Goal: Download file/media

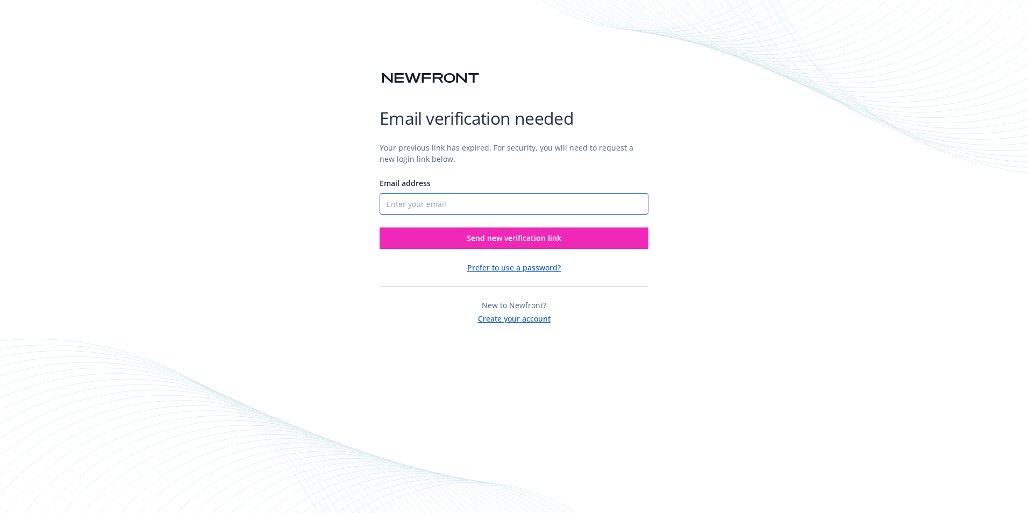
click at [458, 209] on input "Email address" at bounding box center [514, 204] width 269 height 22
type input "daliar@royalglassco.com"
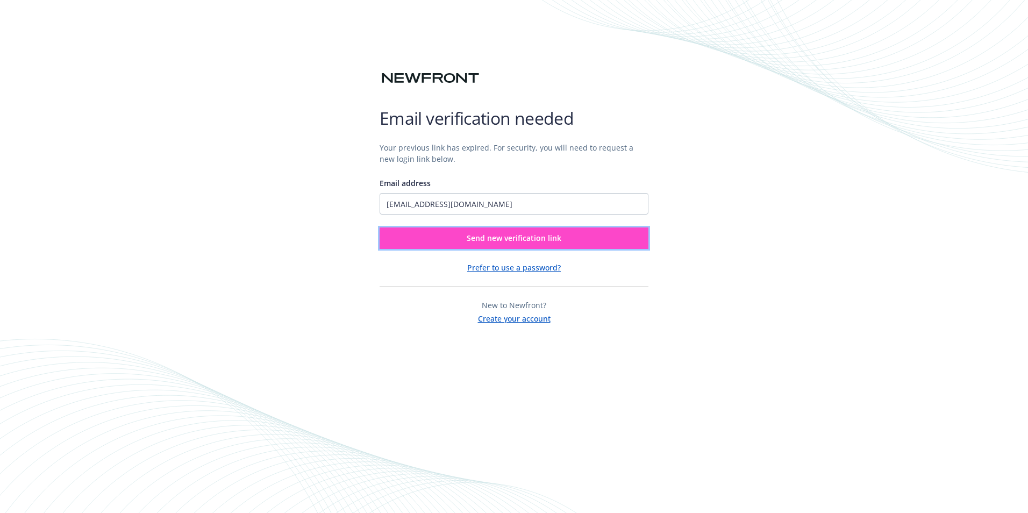
click at [483, 236] on span "Send new verification link" at bounding box center [514, 238] width 95 height 10
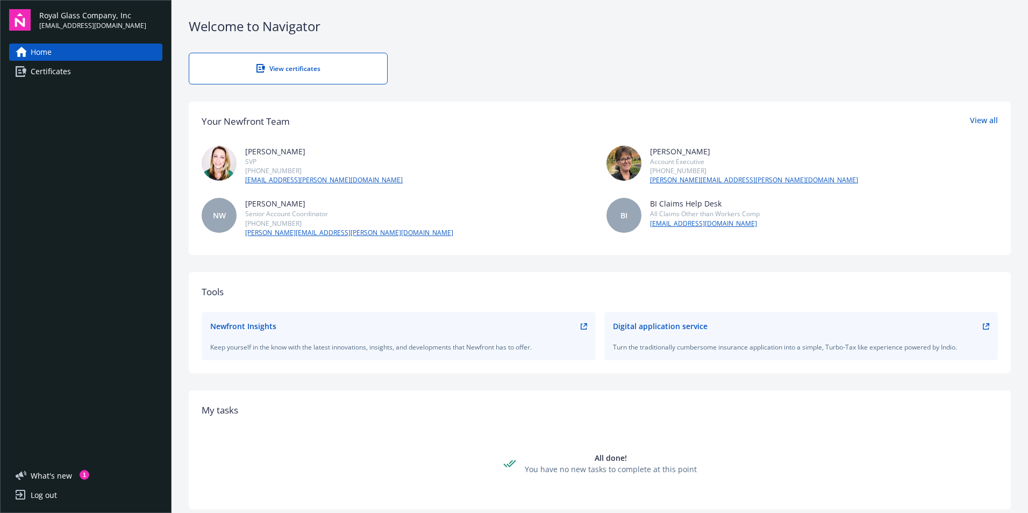
click at [126, 70] on link "Certificates" at bounding box center [85, 71] width 153 height 17
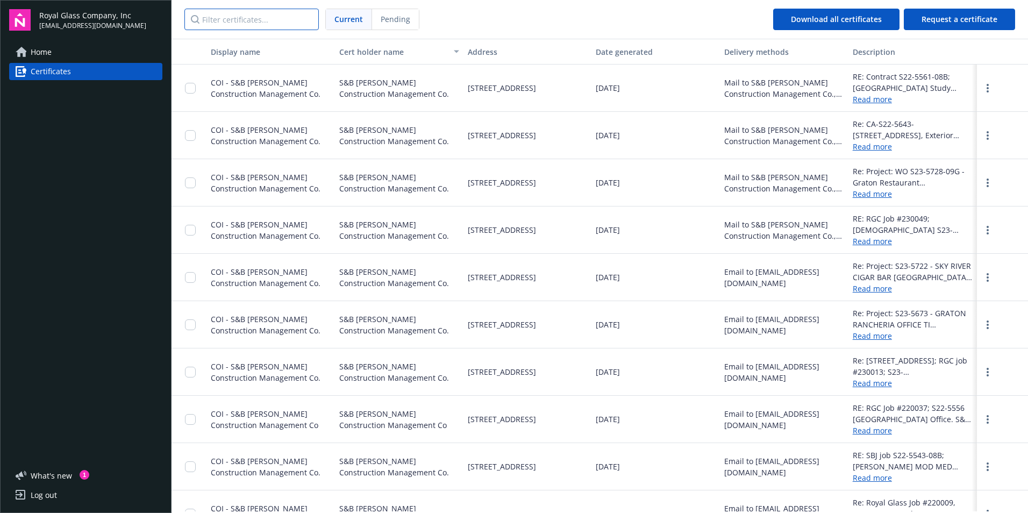
click at [223, 20] on input "Filter certificates..." at bounding box center [251, 20] width 134 height 22
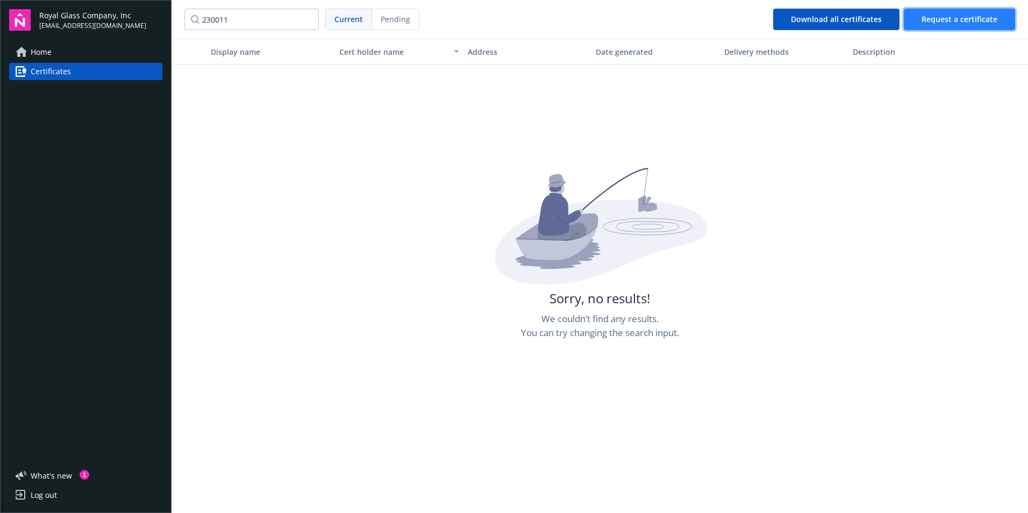
click at [944, 19] on span "Request a certificate" at bounding box center [960, 19] width 76 height 10
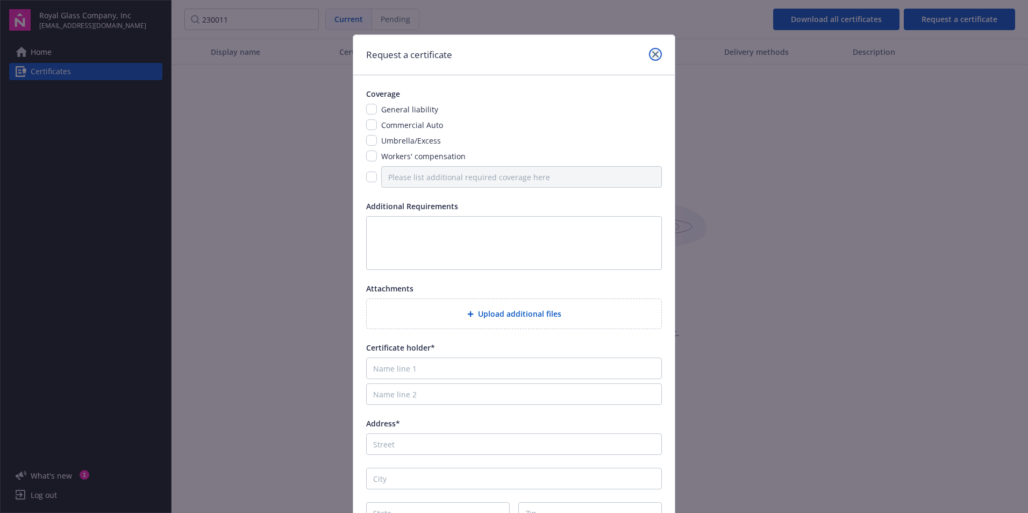
click at [649, 57] on link "close" at bounding box center [655, 54] width 13 height 13
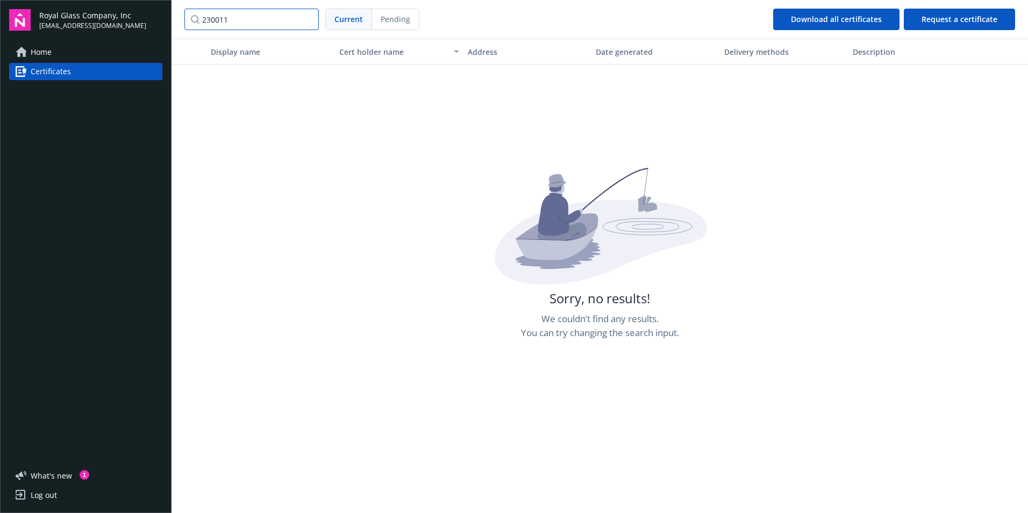
drag, startPoint x: 233, startPoint y: 22, endPoint x: 159, endPoint y: 12, distance: 75.4
click at [159, 12] on div "Royal Glass Company, Inc [EMAIL_ADDRESS][DOMAIN_NAME] Home Certificates What ' …" at bounding box center [514, 256] width 1028 height 513
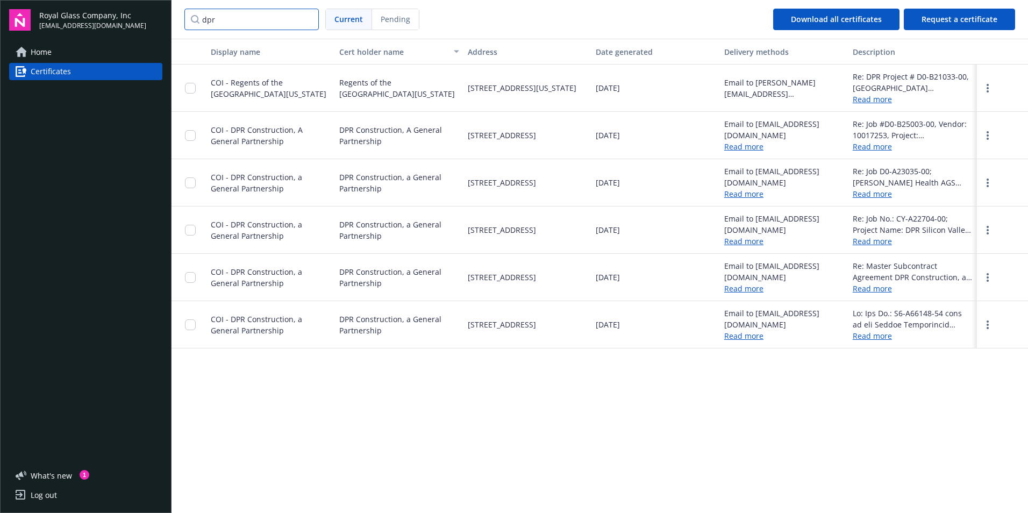
type input "dpr"
click at [881, 241] on link "Read more" at bounding box center [913, 241] width 120 height 11
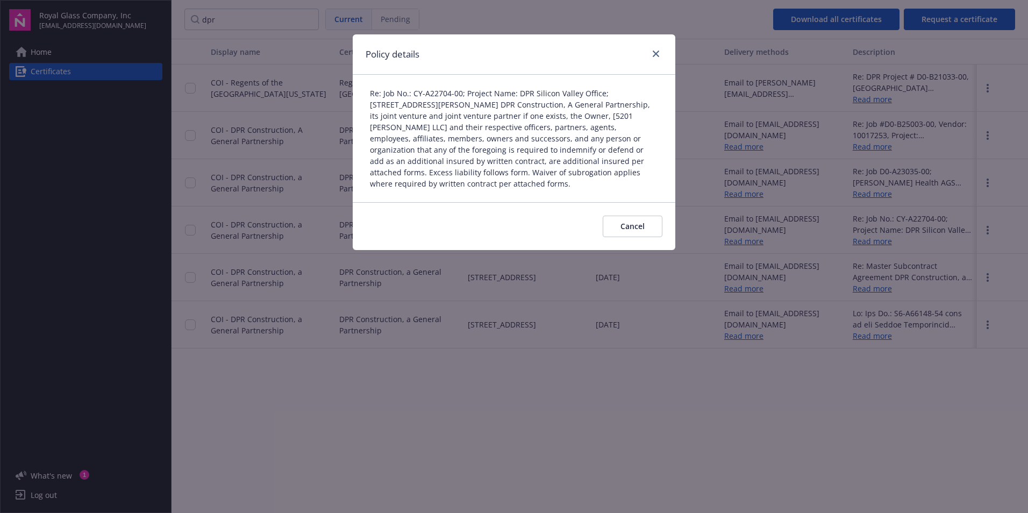
click at [653, 47] on div "Policy details" at bounding box center [514, 54] width 323 height 40
click at [653, 53] on icon "close" at bounding box center [656, 54] width 6 height 6
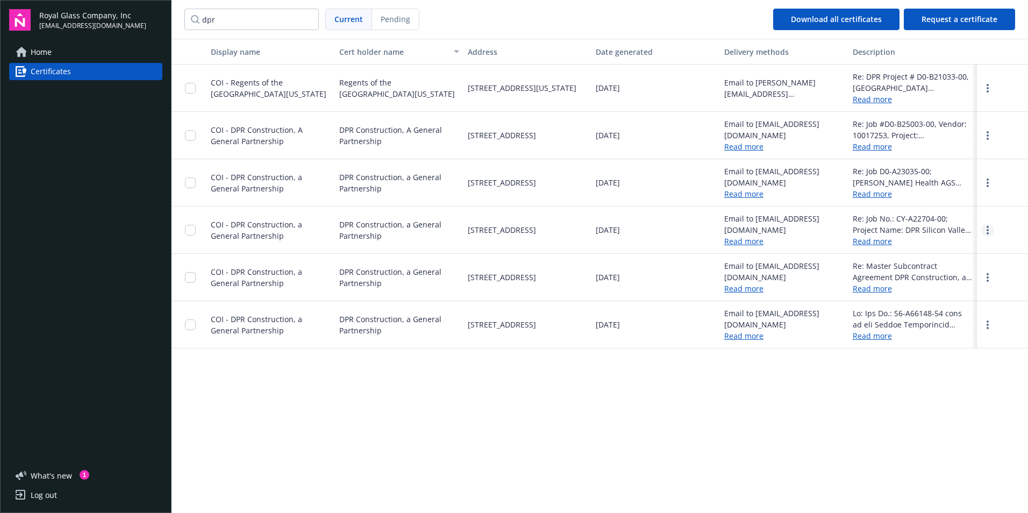
click at [990, 230] on link "more" at bounding box center [987, 230] width 13 height 13
click at [958, 251] on link "Download" at bounding box center [958, 252] width 70 height 22
